Goal: Navigation & Orientation: Find specific page/section

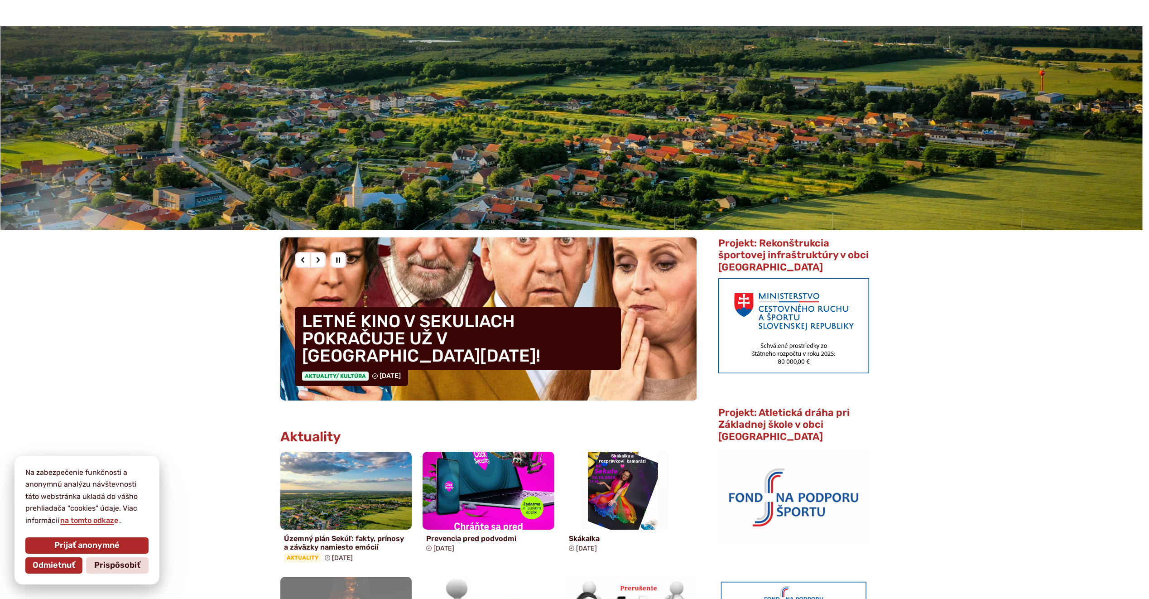
scroll to position [136, 0]
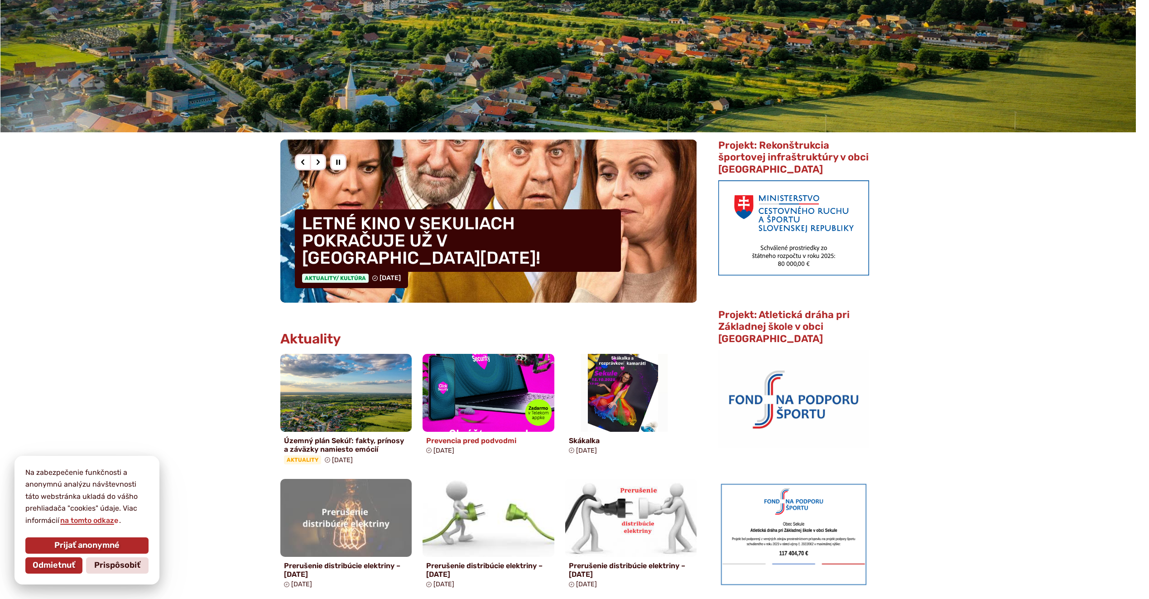
click at [501, 442] on h4 "Prevencia pred podvodmi" at bounding box center [488, 440] width 125 height 9
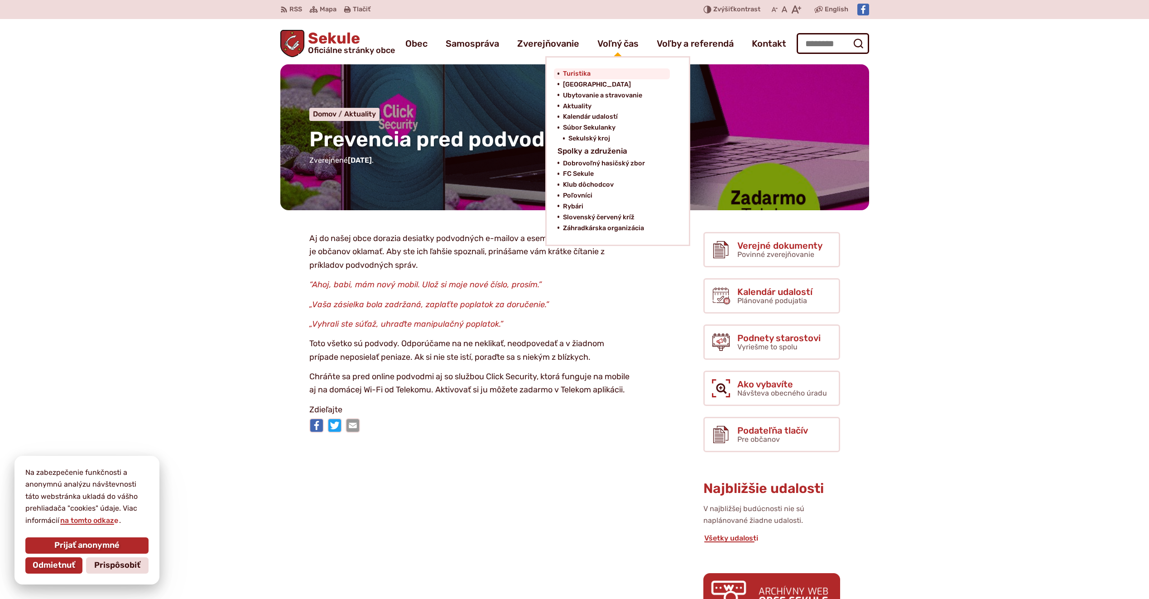
click at [578, 75] on span "Turistika" at bounding box center [577, 73] width 28 height 11
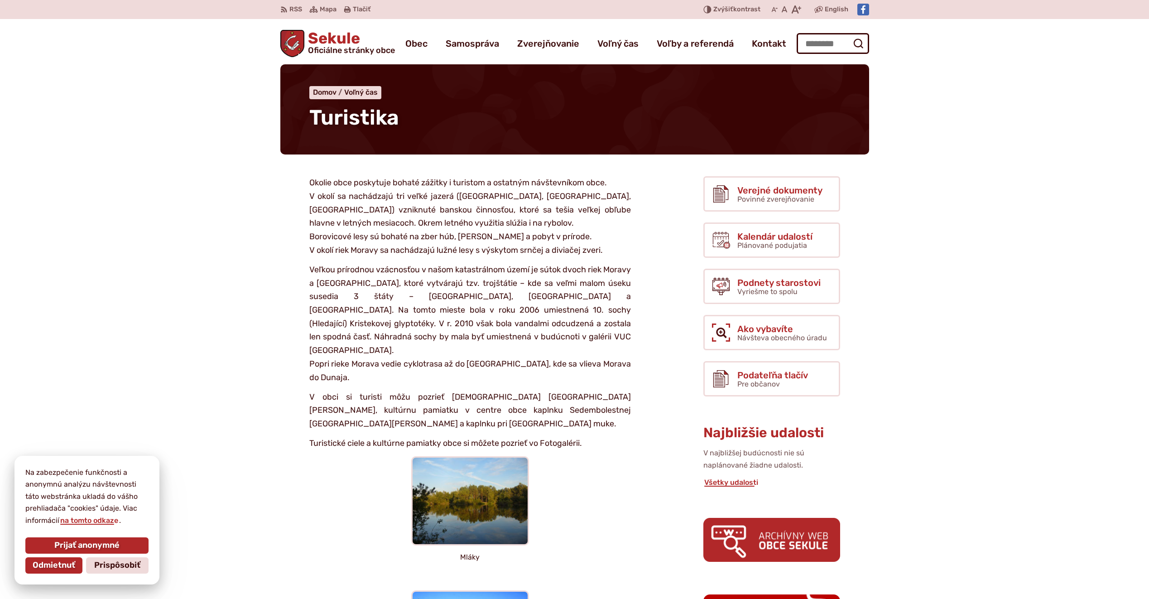
click at [311, 40] on div "Sekule Oficiálne stránky obce Prepnúť Menu Obec blok História a kronika obce Od…" at bounding box center [574, 41] width 589 height 45
drag, startPoint x: 311, startPoint y: 40, endPoint x: 311, endPoint y: 45, distance: 5.0
click at [311, 45] on span "Sekule Oficiálne stránky obce" at bounding box center [349, 43] width 91 height 24
click at [332, 40] on span "Sekule Oficiálne stránky obce" at bounding box center [349, 43] width 91 height 24
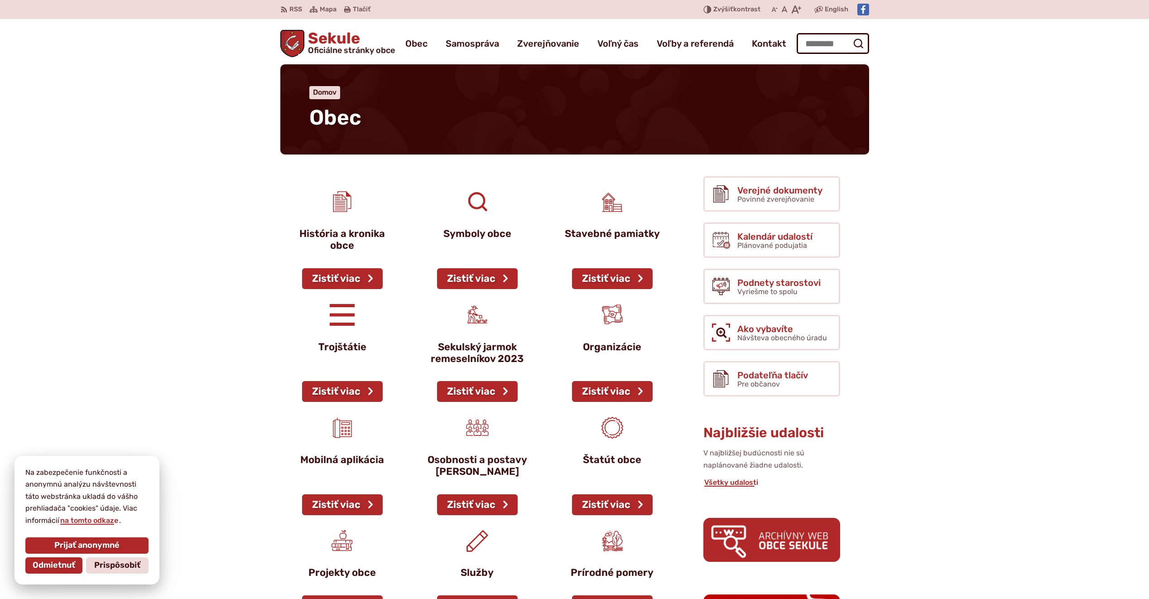
click at [326, 43] on span "Sekule Oficiálne stránky obce" at bounding box center [349, 43] width 91 height 24
